Goal: Task Accomplishment & Management: Complete application form

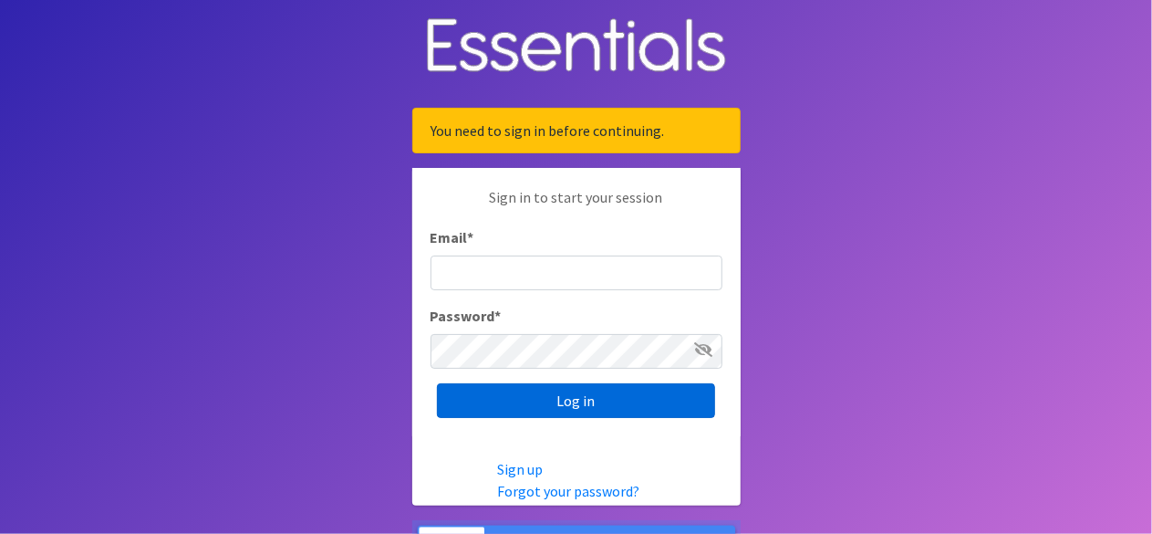
type input "[EMAIL_ADDRESS][DOMAIN_NAME]"
click at [566, 402] on input "Log in" at bounding box center [576, 400] width 278 height 35
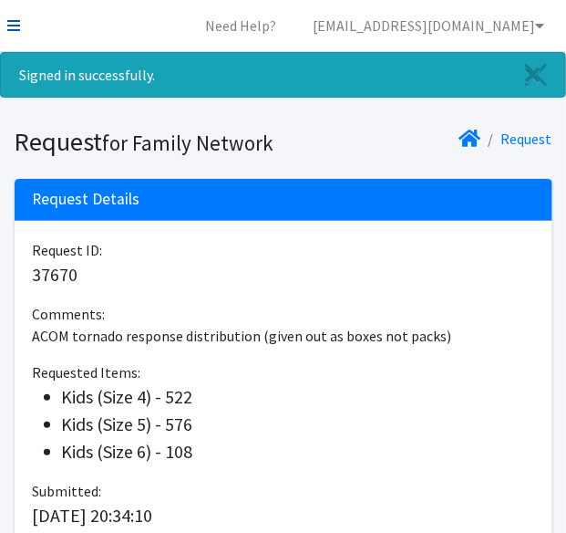
click at [18, 34] on link at bounding box center [13, 26] width 13 height 22
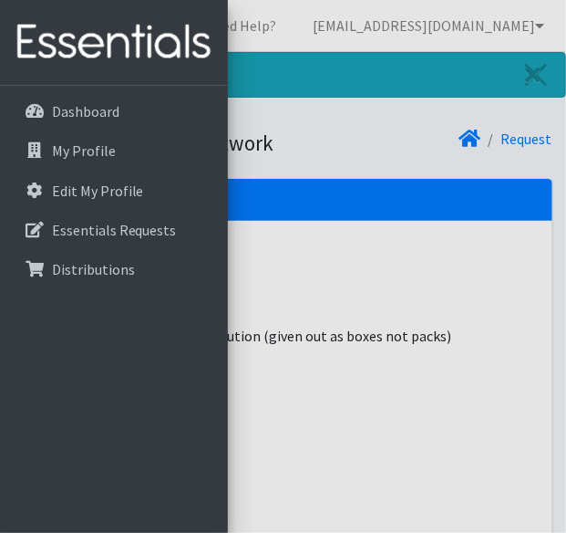
click at [279, 146] on div at bounding box center [283, 266] width 566 height 533
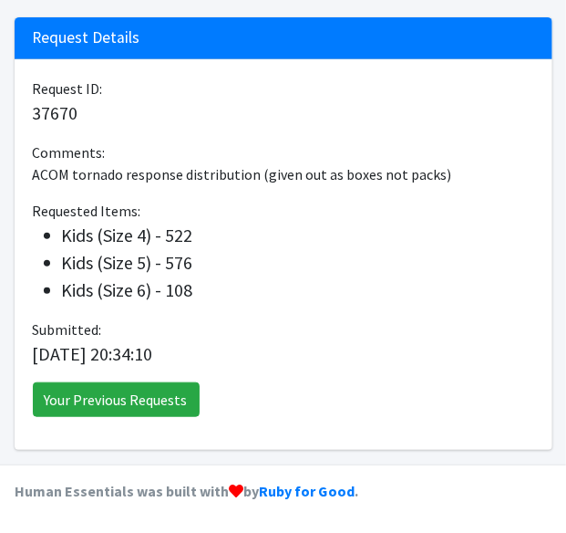
scroll to position [191, 0]
drag, startPoint x: 58, startPoint y: 238, endPoint x: 221, endPoint y: 308, distance: 176.9
click at [221, 308] on div "Request ID: 37670 Comments: ACOM tornado response distribution (given out as bo…" at bounding box center [284, 254] width 538 height 390
click at [210, 298] on li "Kids (Size 6) - 108" at bounding box center [298, 289] width 472 height 27
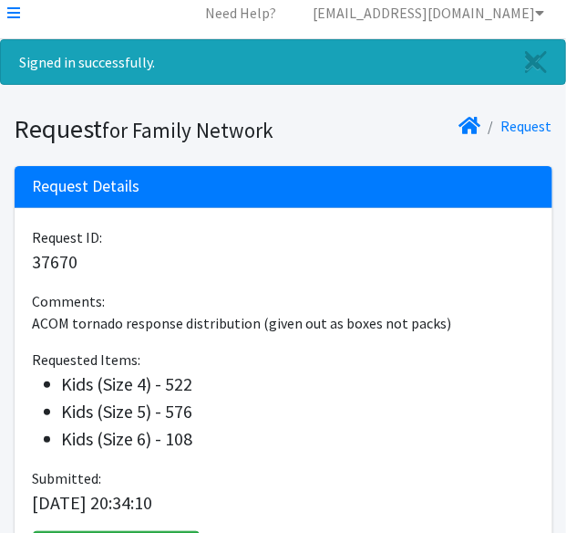
scroll to position [0, 0]
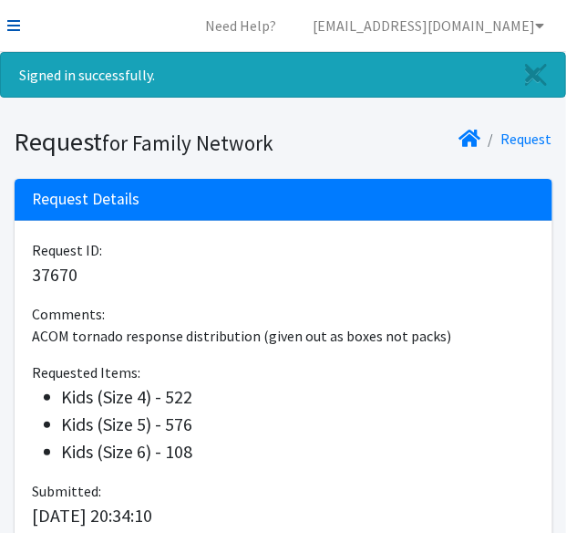
click at [18, 35] on link at bounding box center [13, 26] width 13 height 22
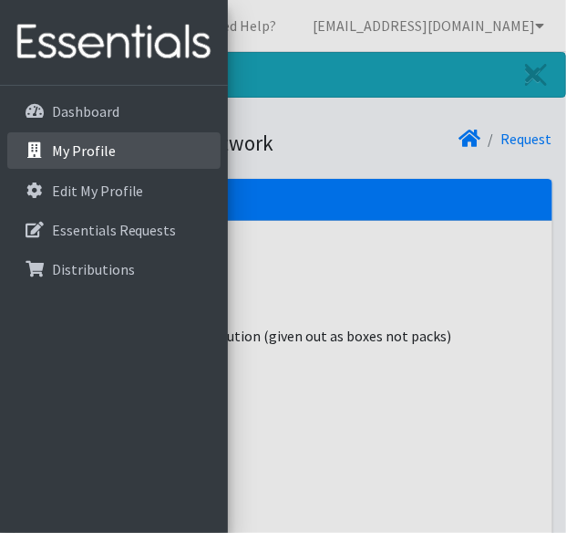
click at [100, 150] on p "My Profile" at bounding box center [84, 150] width 64 height 18
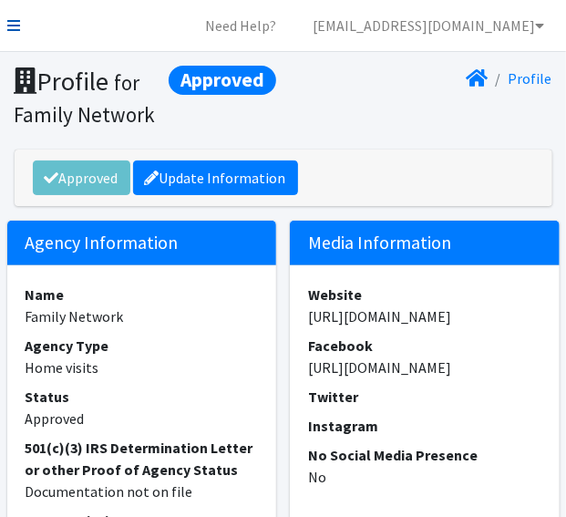
click at [13, 27] on icon at bounding box center [13, 25] width 13 height 15
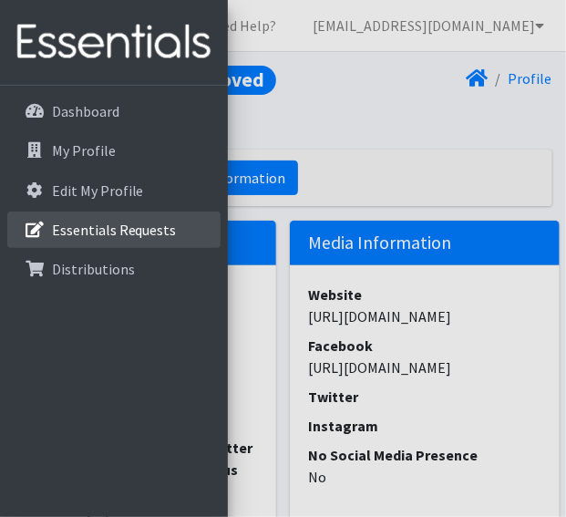
click at [102, 234] on p "Essentials Requests" at bounding box center [114, 230] width 125 height 18
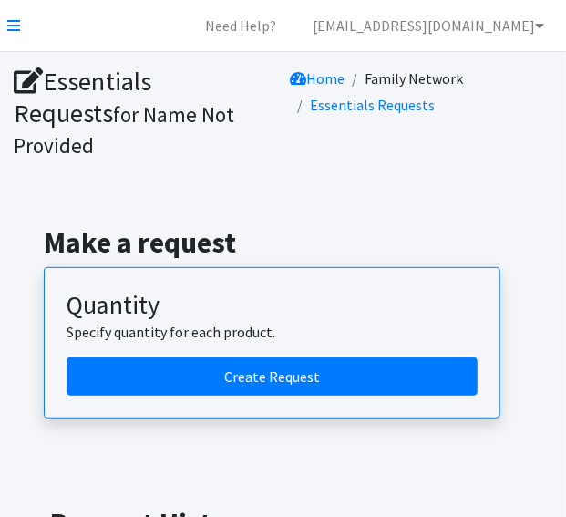
scroll to position [91, 0]
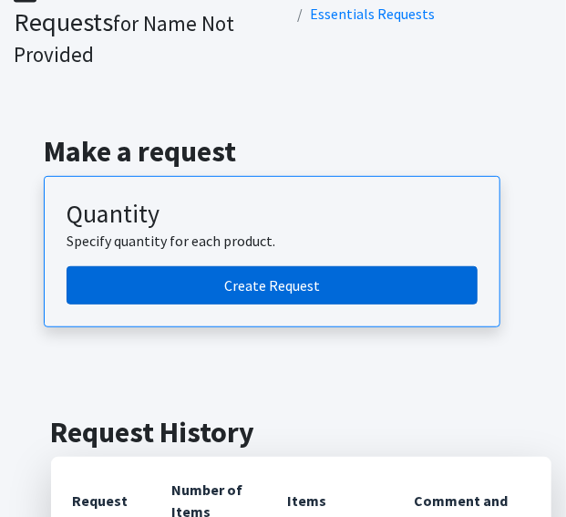
click at [237, 266] on link "Create Request" at bounding box center [272, 285] width 411 height 38
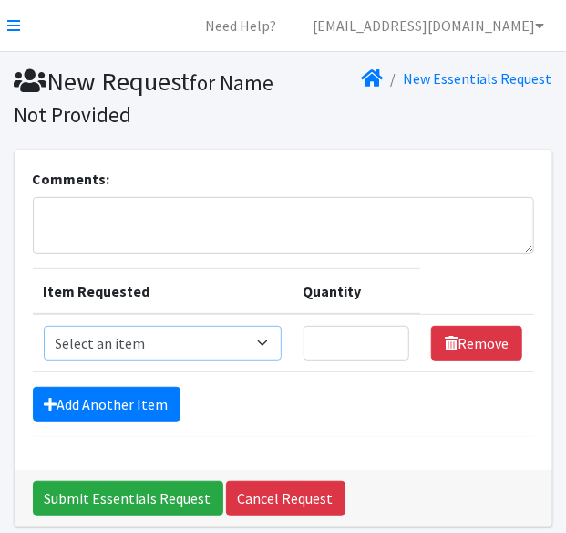
click at [209, 351] on select "Select an item Adult Briefs (Large/X-Large) Adult Briefs (Medium/Large) Adult B…" at bounding box center [163, 343] width 238 height 35
click at [254, 344] on select "Select an item Adult Briefs (Large/X-Large) Adult Briefs (Medium/Large) Adult B…" at bounding box center [163, 343] width 238 height 35
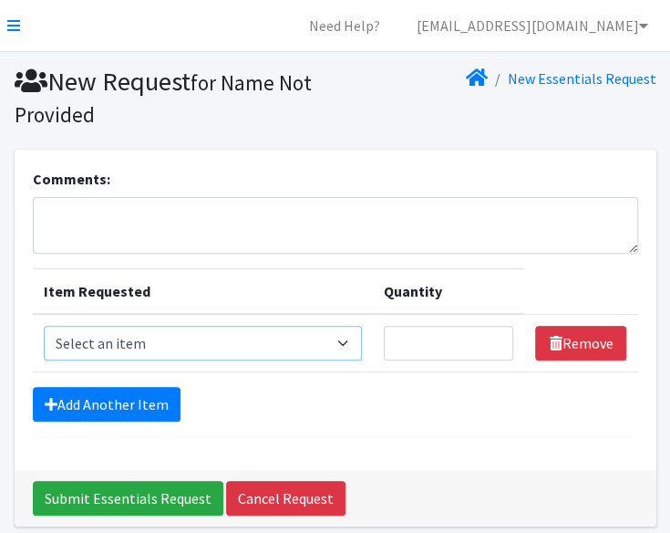
click at [226, 346] on select "Select an item Adult Briefs (Large/X-Large) Adult Briefs (Medium/Large) Adult B…" at bounding box center [203, 343] width 318 height 35
click at [228, 346] on select "Select an item Adult Briefs (Large/X-Large) Adult Briefs (Medium/Large) Adult B…" at bounding box center [203, 343] width 318 height 35
click at [226, 346] on select "Select an item Adult Briefs (Large/X-Large) Adult Briefs (Medium/Large) Adult B…" at bounding box center [203, 343] width 318 height 35
click at [44, 326] on select "Select an item Adult Briefs (Large/X-Large) Adult Briefs (Medium/Large) Adult B…" at bounding box center [203, 343] width 318 height 35
click at [162, 347] on select "Select an item Adult Briefs (Large/X-Large) Adult Briefs (Medium/Large) Adult B…" at bounding box center [203, 343] width 318 height 35
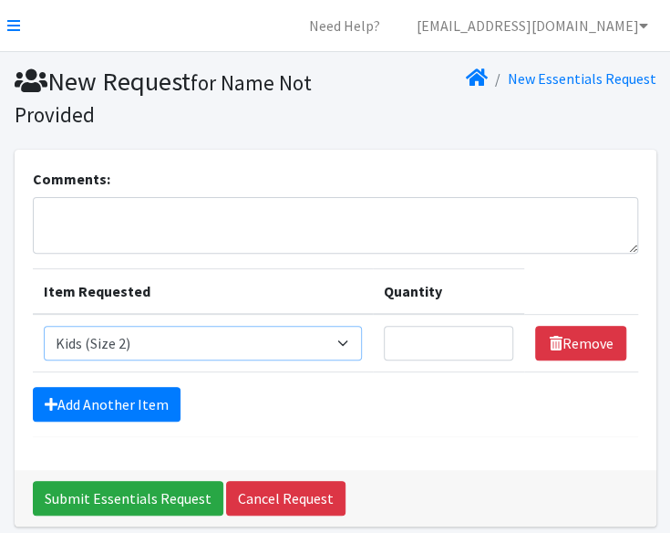
select select "4573"
click at [44, 326] on select "Select an item Adult Briefs (Large/X-Large) Adult Briefs (Medium/Large) Adult B…" at bounding box center [203, 343] width 318 height 35
click at [255, 342] on select "Select an item Adult Briefs (Large/X-Large) Adult Briefs (Medium/Large) Adult B…" at bounding box center [203, 343] width 318 height 35
select select
click at [44, 326] on select "Select an item Adult Briefs (Large/X-Large) Adult Briefs (Medium/Large) Adult B…" at bounding box center [203, 343] width 318 height 35
